Goal: Transaction & Acquisition: Register for event/course

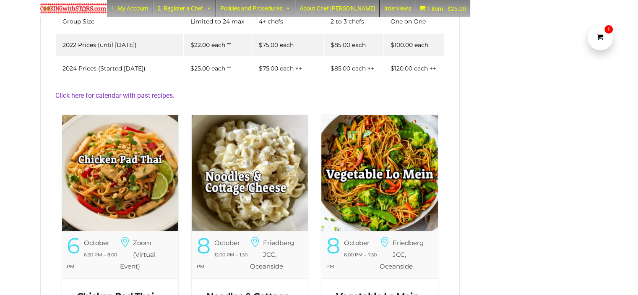
scroll to position [294, 0]
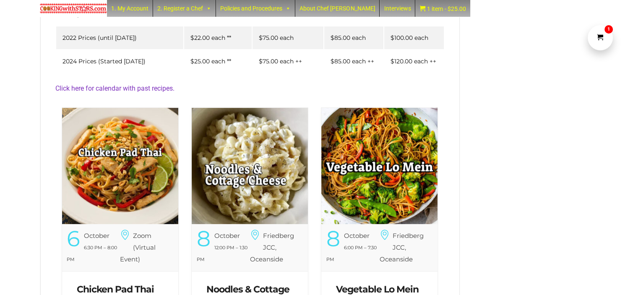
scroll to position [294, 0]
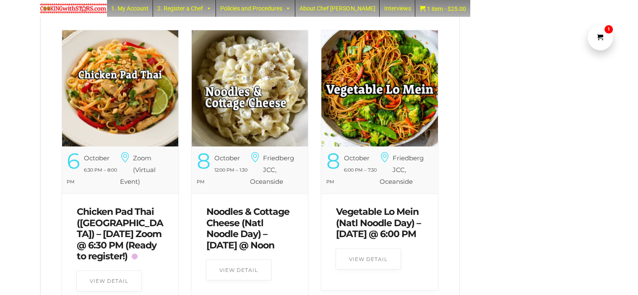
click at [118, 122] on img at bounding box center [120, 88] width 116 height 116
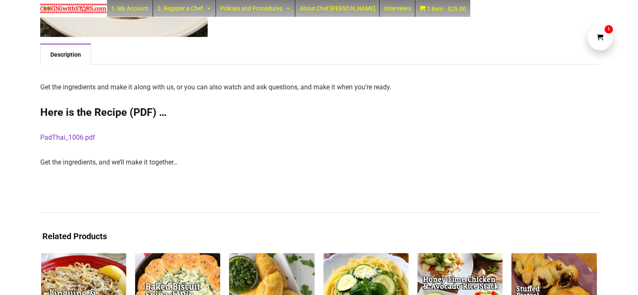
scroll to position [210, 0]
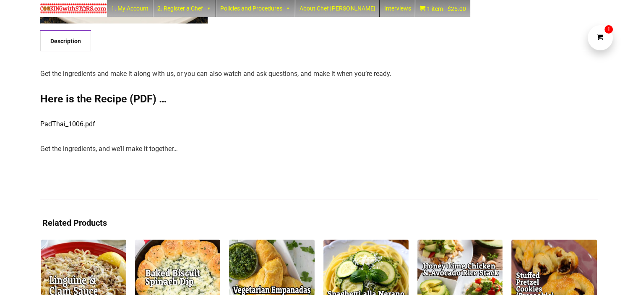
click at [75, 122] on link "PadThai_1006.pdf" at bounding box center [67, 124] width 55 height 8
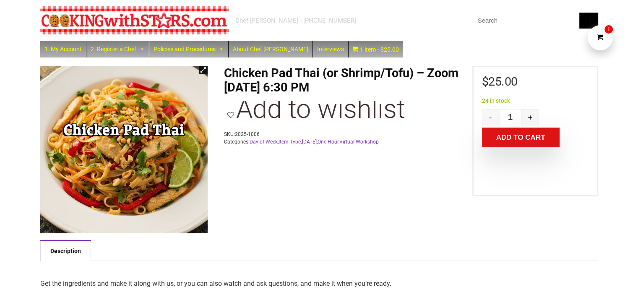
scroll to position [0, 0]
click at [156, 22] on img at bounding box center [134, 20] width 189 height 28
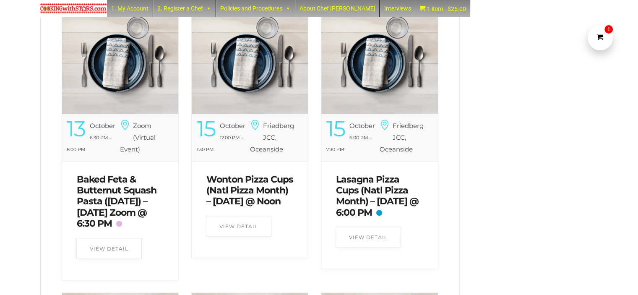
scroll to position [629, 0]
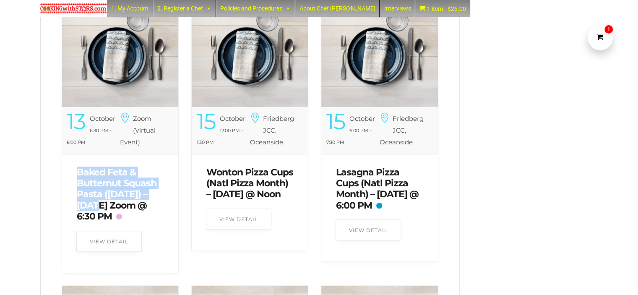
drag, startPoint x: 75, startPoint y: 180, endPoint x: 98, endPoint y: 212, distance: 39.7
click at [98, 212] on div "Baked Feta & Butternut Squash Pasta ([DATE]) – [DATE] Zoom @ 6:30 PM" at bounding box center [119, 194] width 99 height 72
copy link "Baked Feta & Butternut Squash Pasta (Columbus Day)"
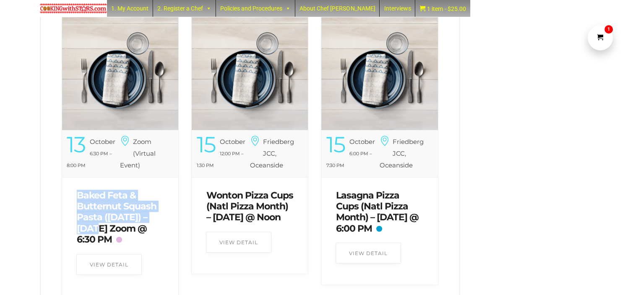
scroll to position [713, 0]
